Goal: Information Seeking & Learning: Learn about a topic

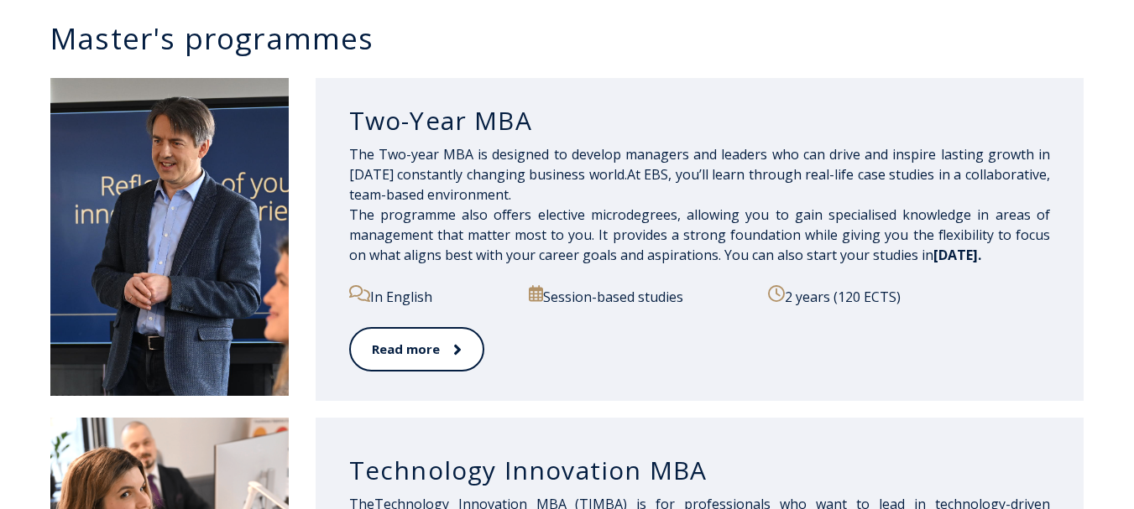
scroll to position [901, 0]
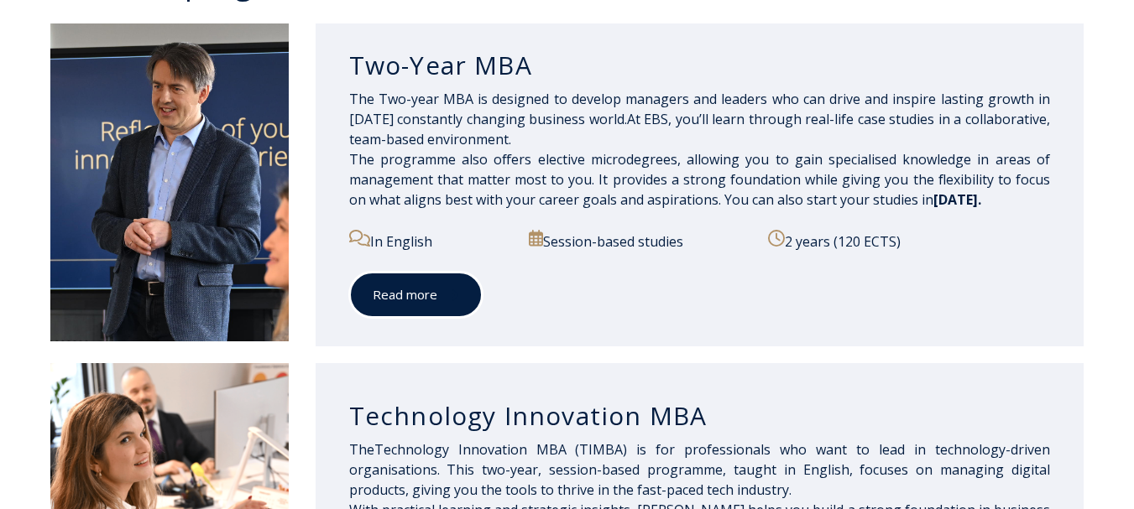
click at [392, 303] on link "Read more" at bounding box center [415, 295] width 133 height 46
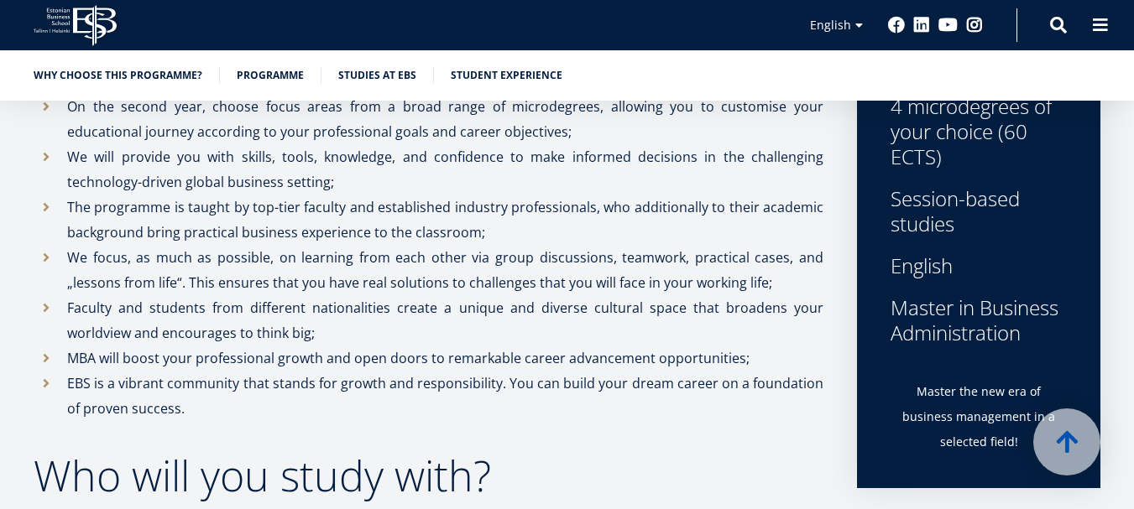
scroll to position [695, 0]
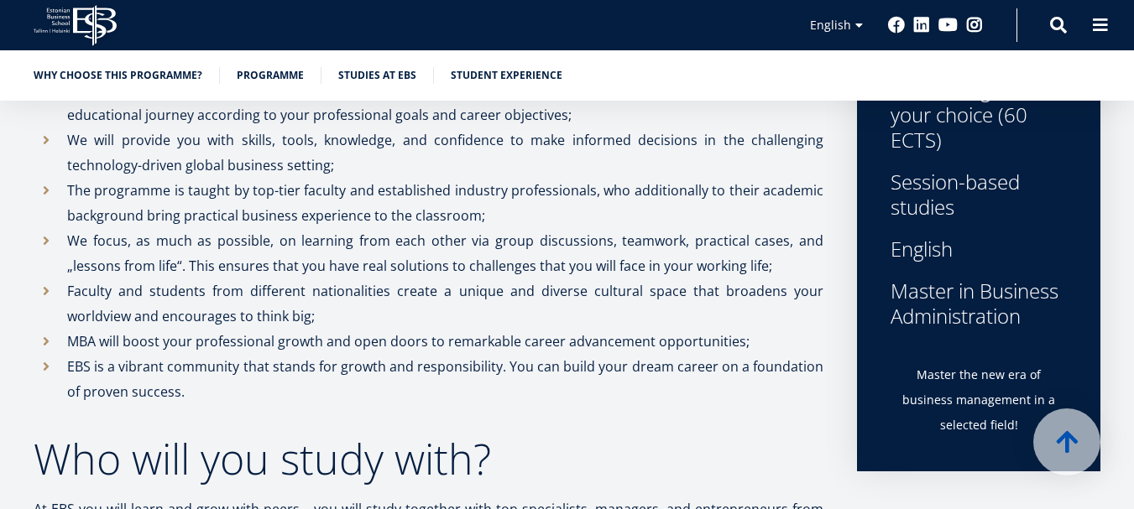
drag, startPoint x: 1141, startPoint y: 24, endPoint x: 1142, endPoint y: 59, distance: 35.3
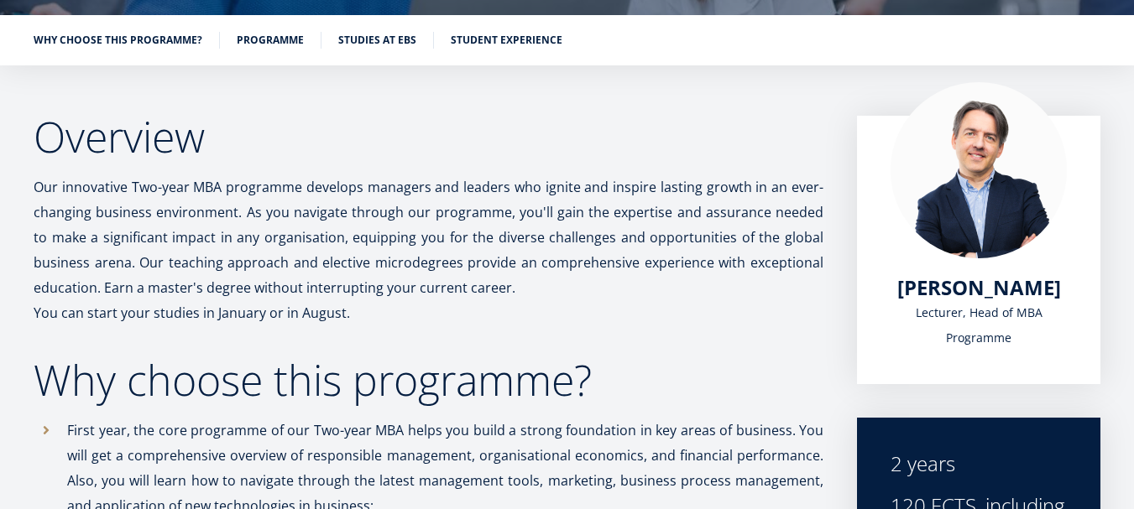
scroll to position [237, 0]
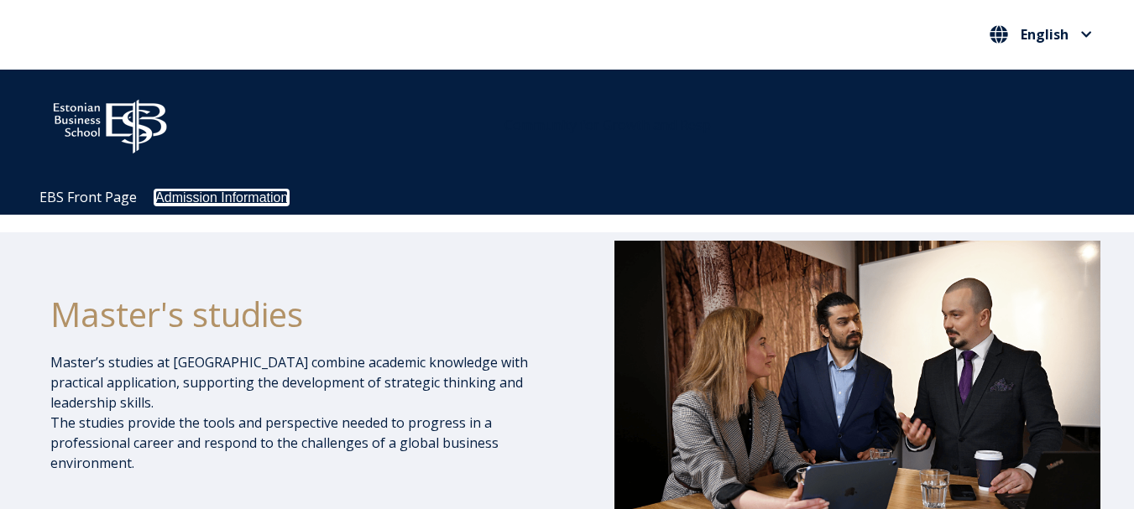
click at [212, 191] on link "Admission Information" at bounding box center [221, 198] width 133 height 14
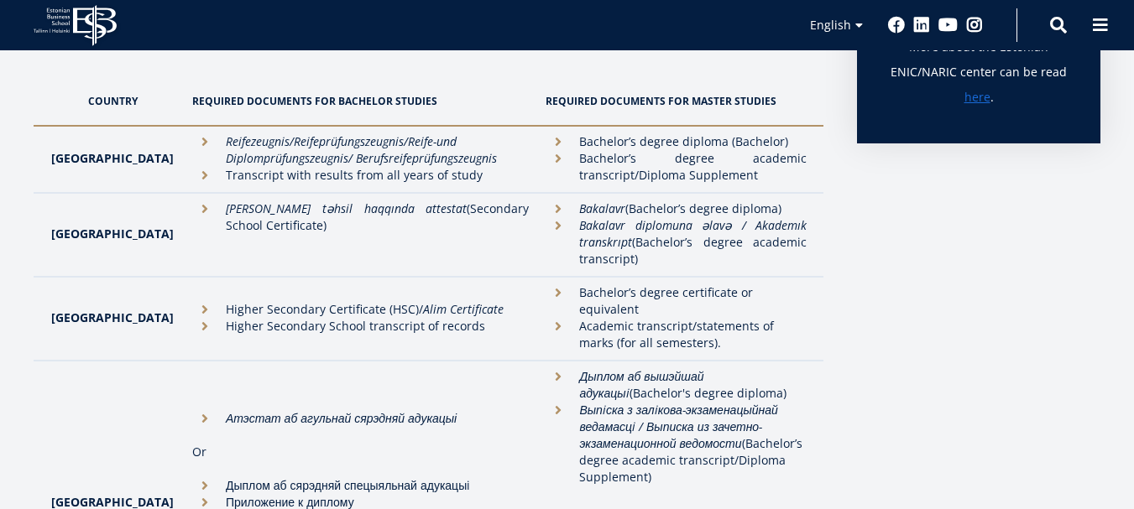
scroll to position [556, 0]
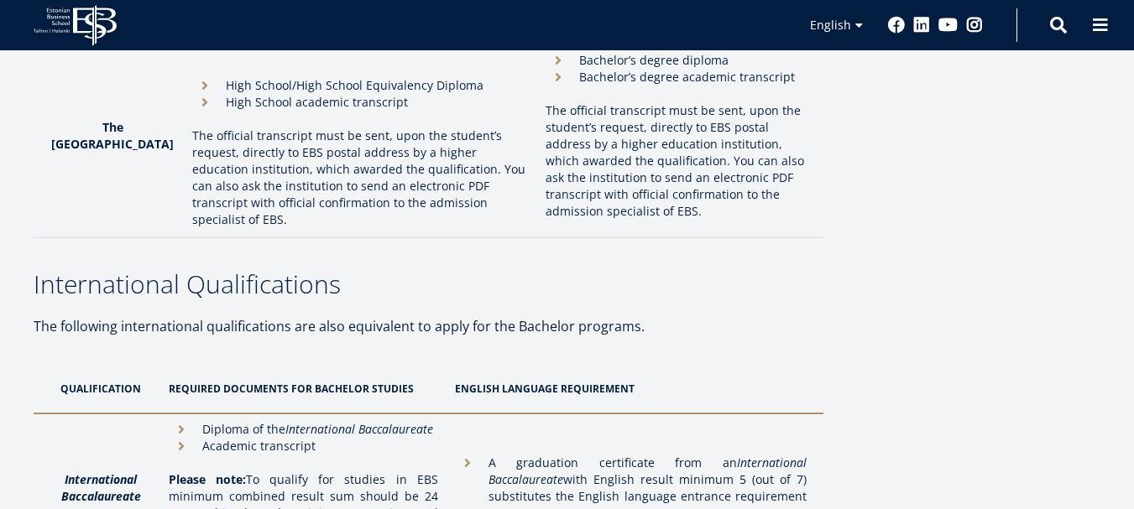
scroll to position [5121, 0]
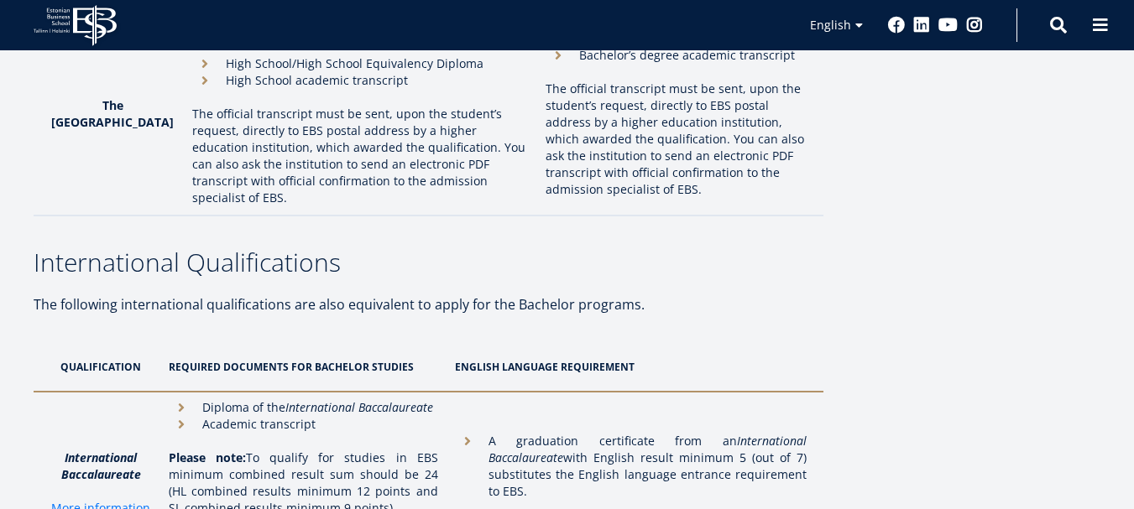
click at [602, 342] on th "ENGLISH LANGUAGE REQUIREMENT" at bounding box center [635, 367] width 377 height 50
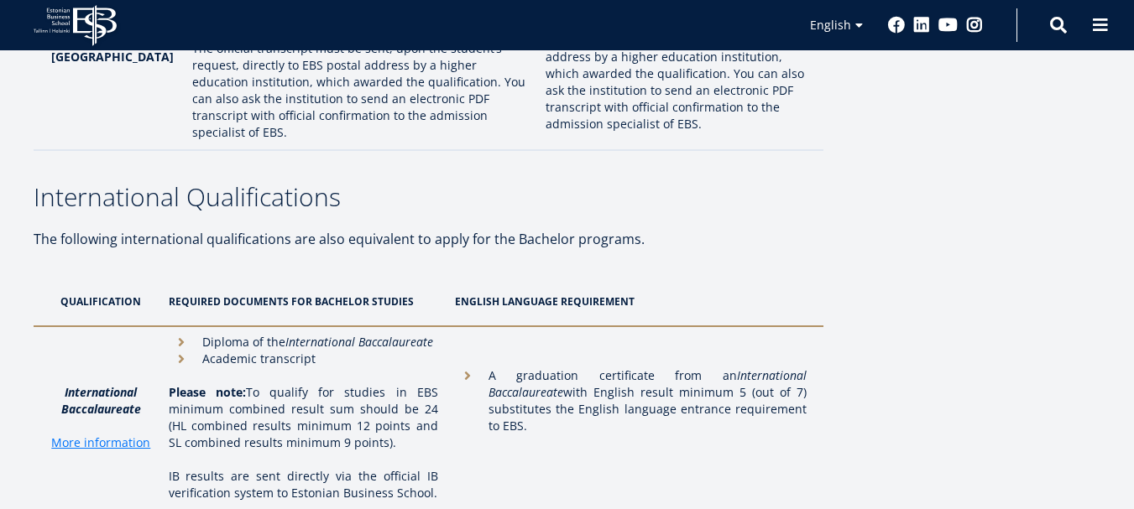
scroll to position [5165, 0]
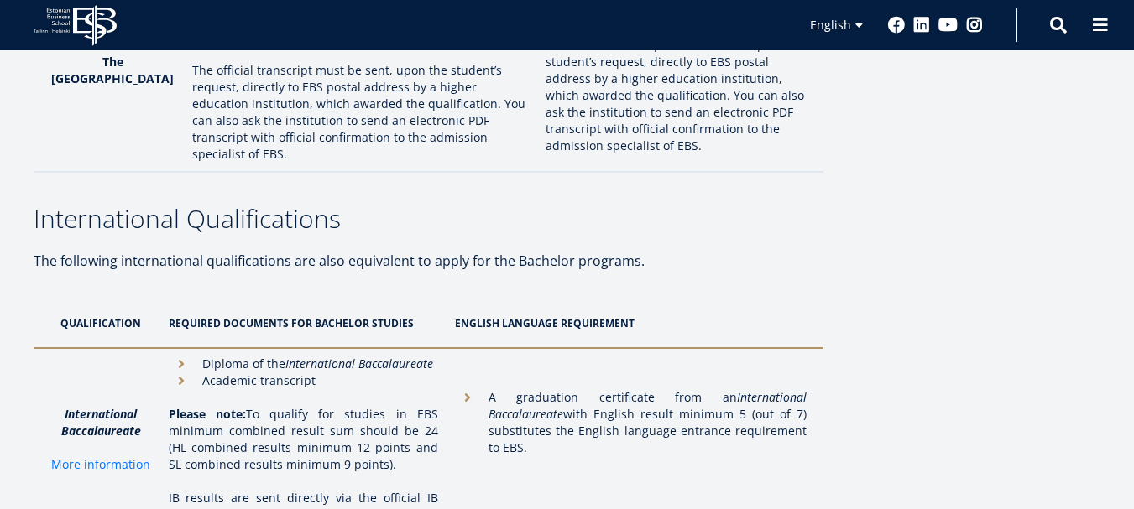
click at [93, 457] on link "More information" at bounding box center [100, 465] width 99 height 17
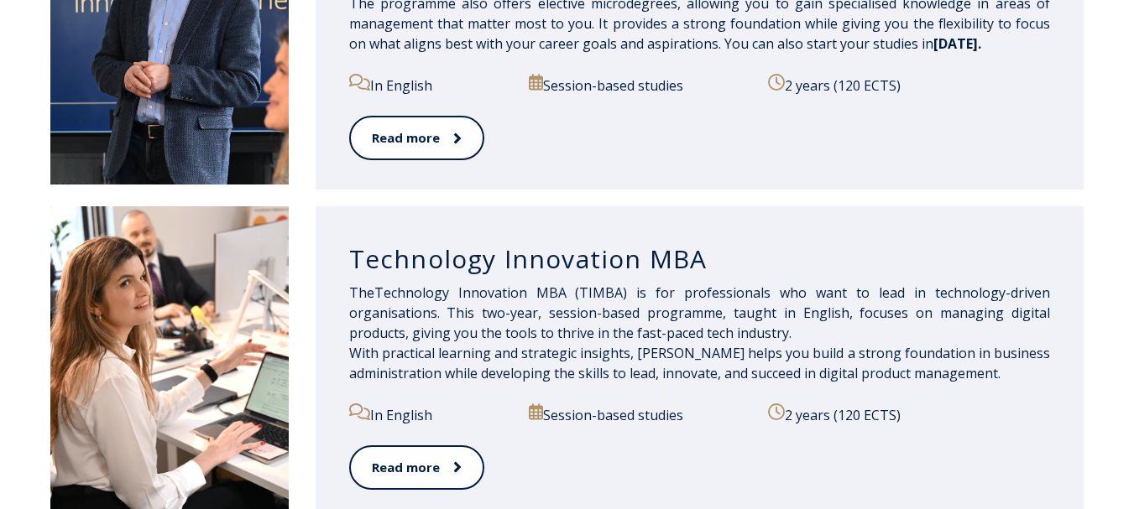
scroll to position [895, 0]
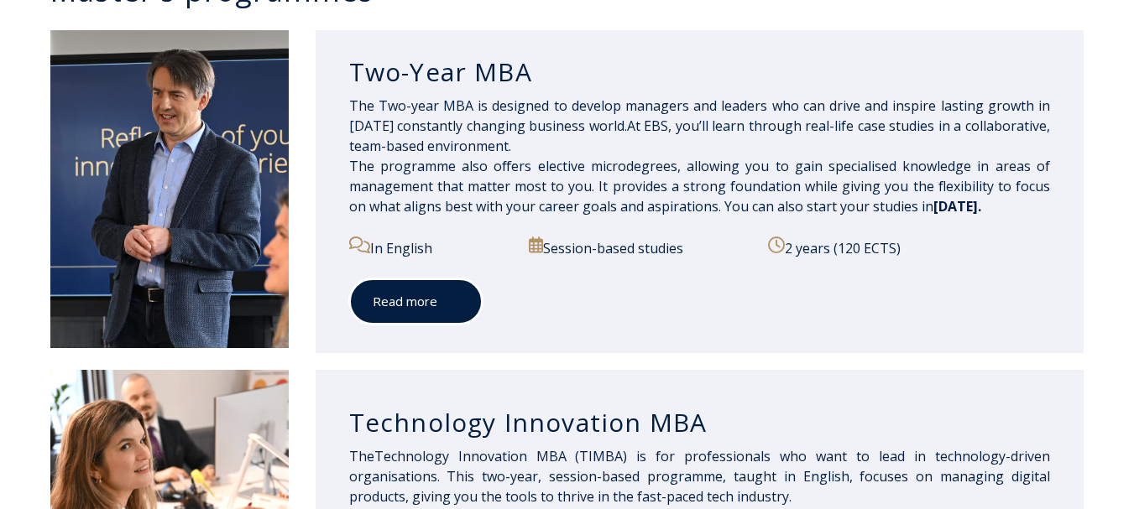
click at [441, 318] on link "Read more" at bounding box center [415, 302] width 133 height 46
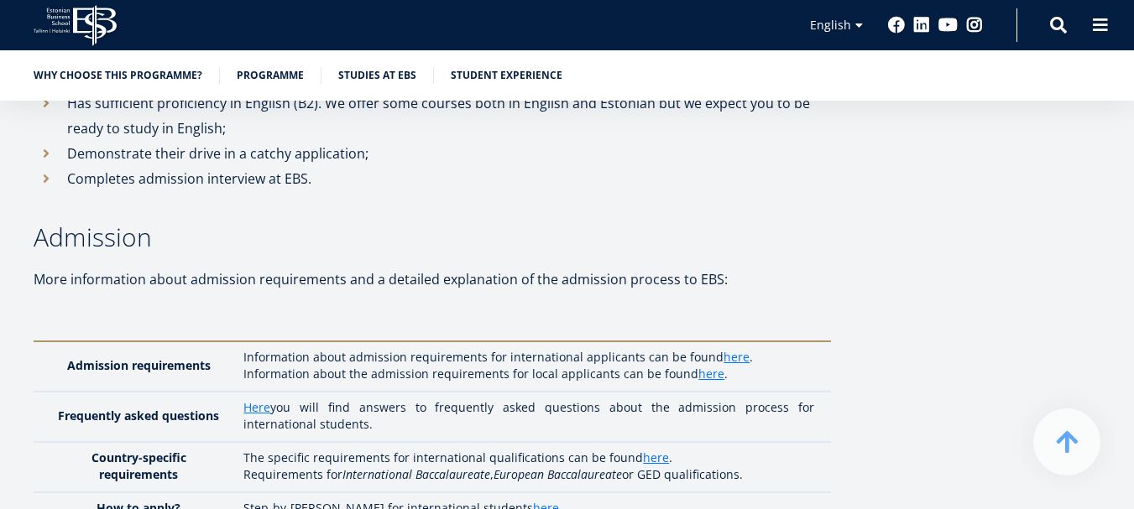
scroll to position [4474, 0]
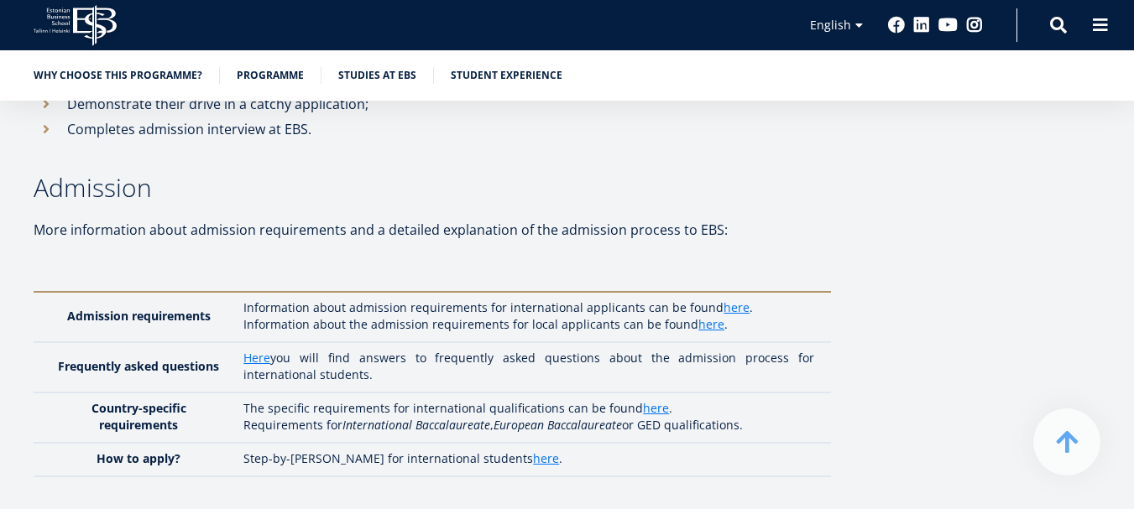
click at [1133, 262] on html "EBS Logo Created with Sketch. Kasutaja konto menüü Log in Estonian Estonian Eng…" at bounding box center [567, 335] width 1134 height 9618
click at [368, 300] on p "Information about admission requirements for international applicants can be fo…" at bounding box center [528, 308] width 571 height 17
click at [723, 300] on link "here" at bounding box center [736, 308] width 26 height 17
